Goal: Find contact information: Find contact information

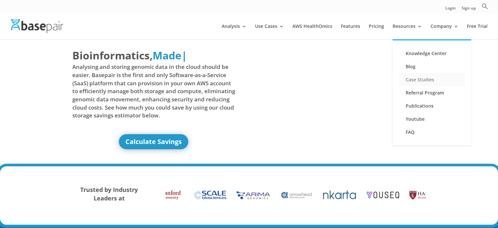
click at [414, 77] on link "Case Studies" at bounding box center [432, 79] width 66 height 13
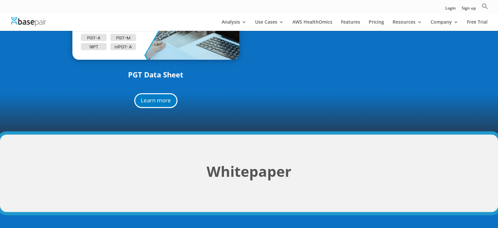
scroll to position [689, 0]
click at [384, 23] on link "Pricing" at bounding box center [376, 25] width 15 height 11
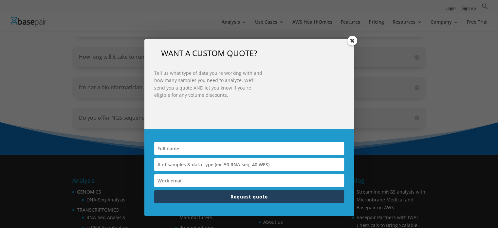
scroll to position [874, 0]
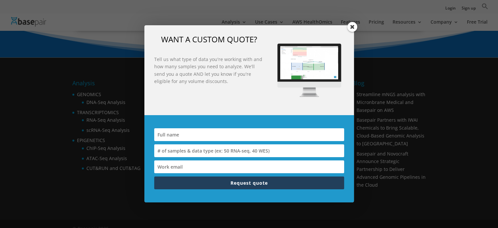
click at [351, 29] on span at bounding box center [353, 27] width 10 height 10
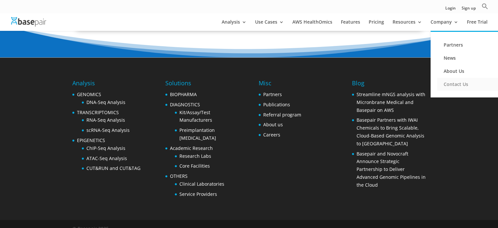
click at [453, 81] on link "Contact Us" at bounding box center [470, 84] width 66 height 13
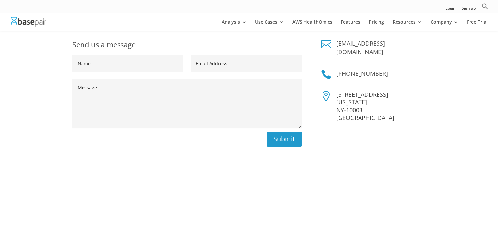
scroll to position [128, 0]
